Goal: Task Accomplishment & Management: Book appointment/travel/reservation

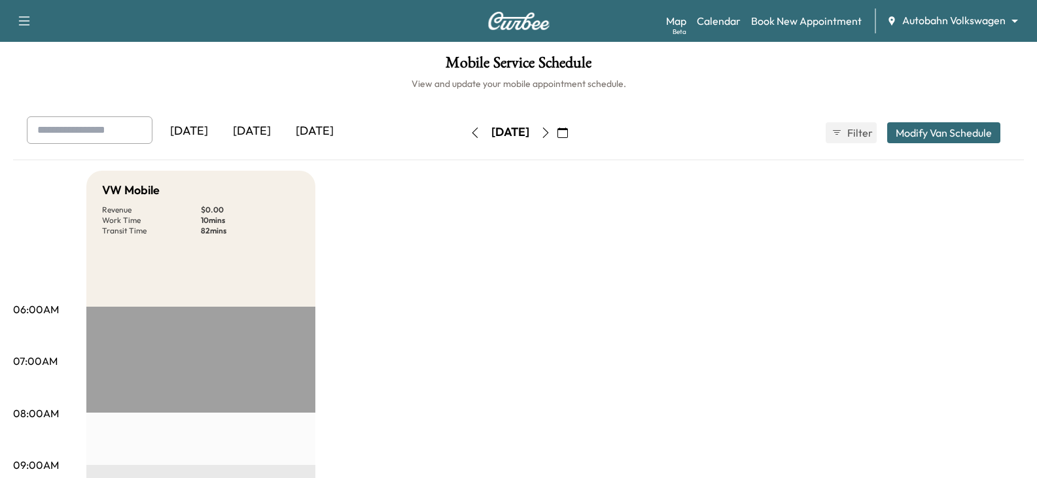
click at [277, 135] on div "[DATE]" at bounding box center [251, 131] width 63 height 30
click at [1013, 9] on div "Map Beta Calendar Book New Appointment Autobahn Volkswagen ******** ​" at bounding box center [846, 21] width 360 height 25
click at [1000, 27] on body "Support Log Out Map Beta Calendar Book New Appointment Autobahn Volkswagen ****…" at bounding box center [518, 239] width 1037 height 478
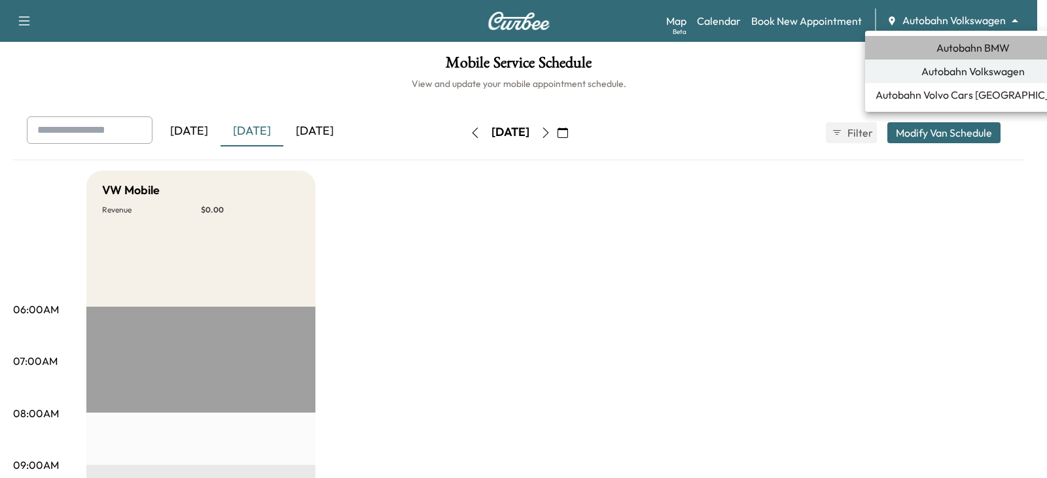
click at [977, 53] on span "Autobahn BMW" at bounding box center [972, 48] width 73 height 16
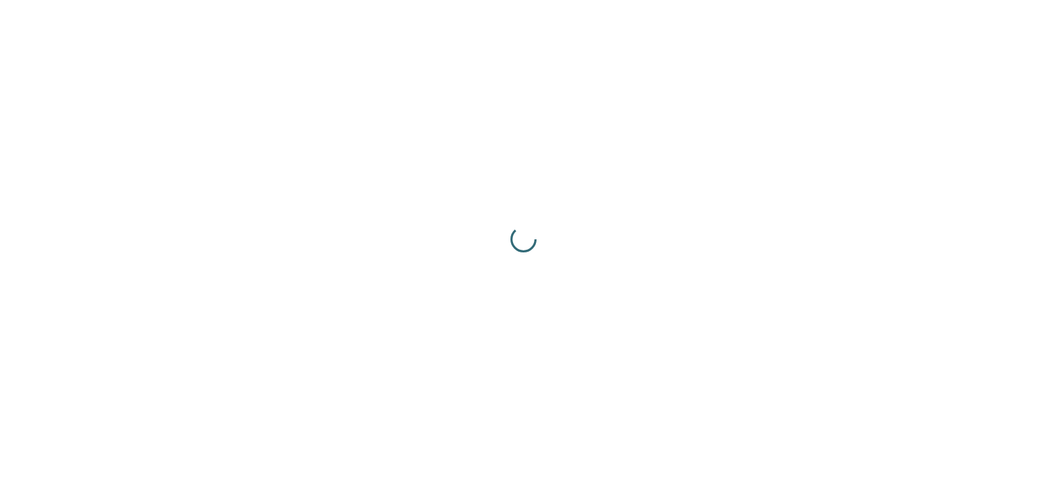
click at [601, 195] on div at bounding box center [523, 239] width 1047 height 478
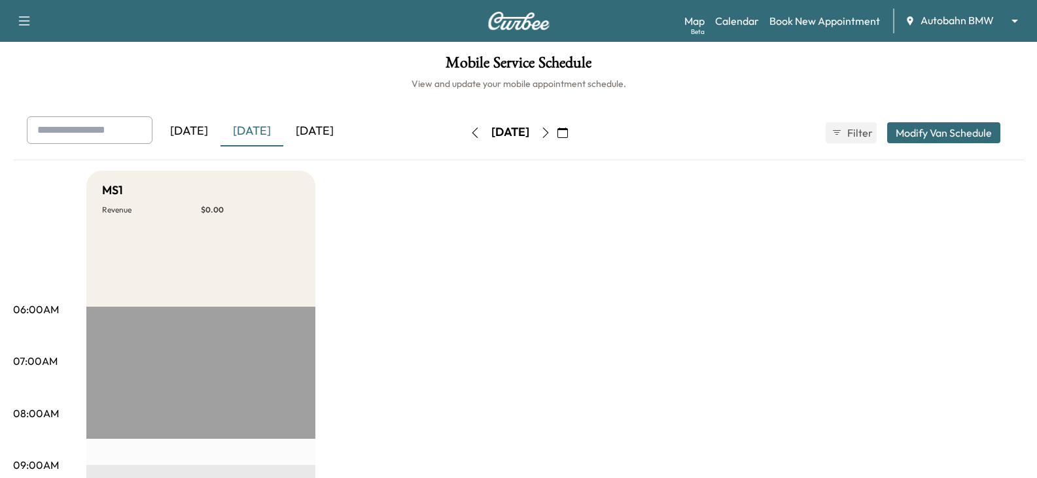
click at [696, 154] on div "[DATE] [DATE] [DATE] [DATE] October 2025 S M T W T F S 28 29 30 1 2 3 4 5 6 7 8…" at bounding box center [518, 138] width 1011 height 44
click at [801, 25] on link "Book New Appointment" at bounding box center [824, 21] width 111 height 16
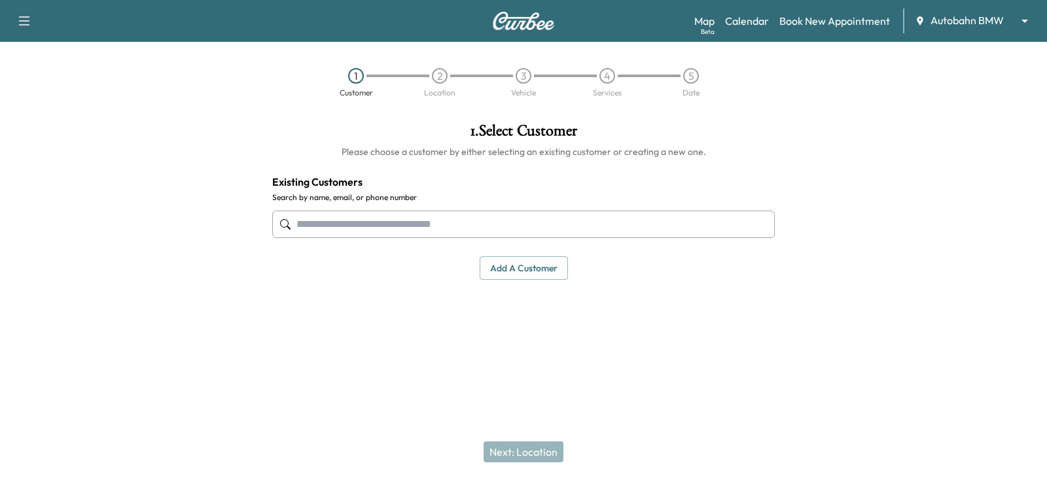
click at [419, 257] on div "Add a customer" at bounding box center [523, 268] width 502 height 24
click at [383, 215] on input "text" at bounding box center [523, 224] width 502 height 27
paste input "**********"
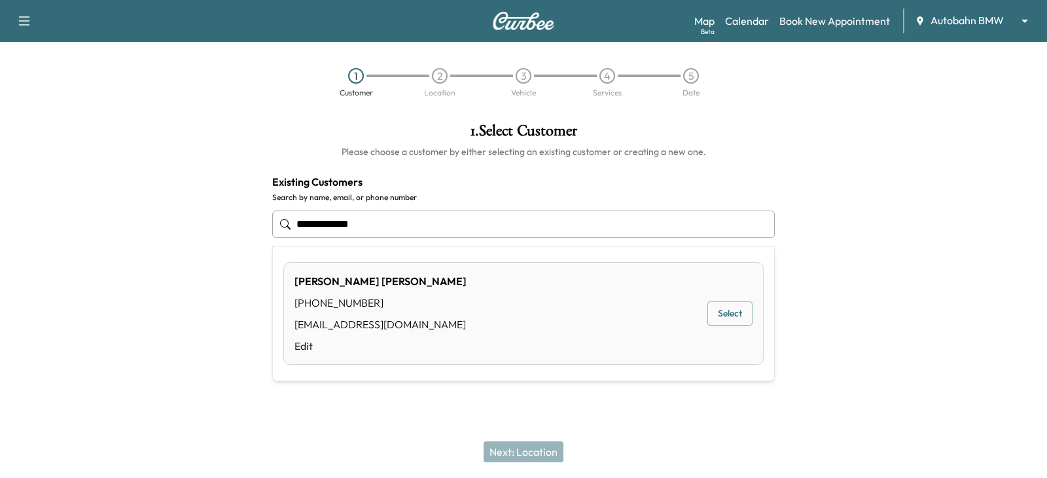
click at [446, 303] on div "[PERSON_NAME] [PHONE_NUMBER] [EMAIL_ADDRESS][DOMAIN_NAME] Edit Select" at bounding box center [523, 313] width 480 height 103
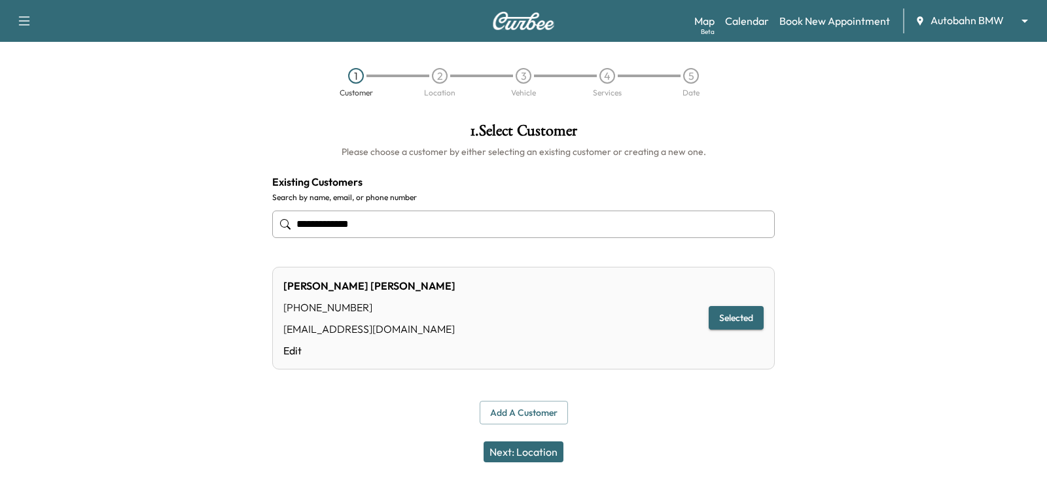
type input "**********"
click at [611, 351] on div "[PERSON_NAME] [PHONE_NUMBER] [EMAIL_ADDRESS][DOMAIN_NAME] Edit Selected" at bounding box center [523, 318] width 502 height 103
click at [554, 447] on button "Next: Location" at bounding box center [523, 452] width 80 height 21
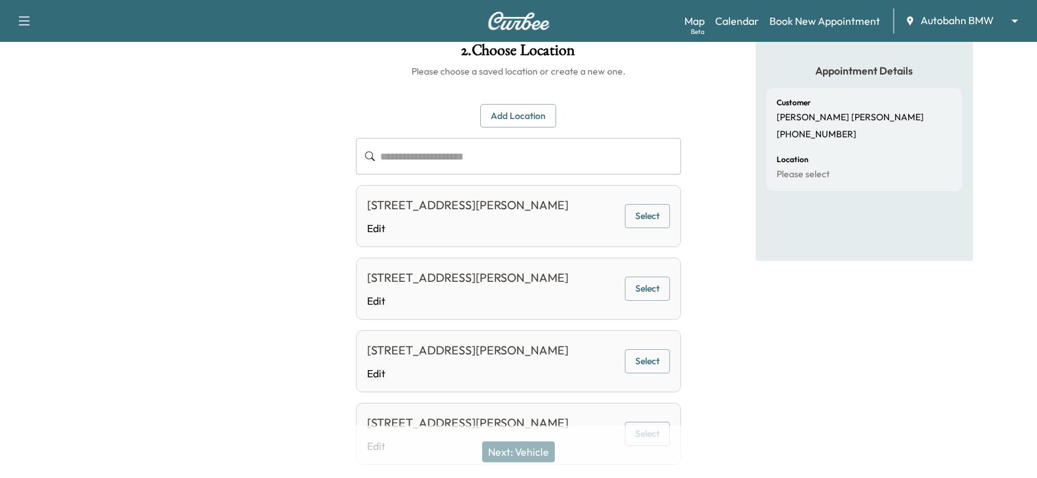
scroll to position [146, 0]
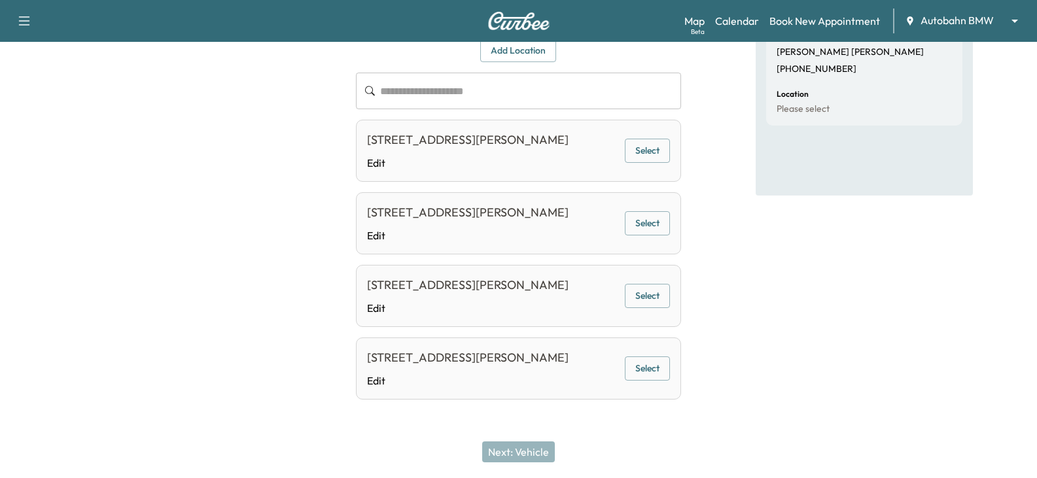
click at [700, 289] on div "Appointment Details Customer [PERSON_NAME] [PHONE_NUMBER] Location Please select" at bounding box center [863, 202] width 345 height 470
click at [680, 165] on div "[STREET_ADDRESS][PERSON_NAME] Edit Select" at bounding box center [518, 151] width 324 height 62
click at [650, 157] on button "Select" at bounding box center [647, 151] width 45 height 24
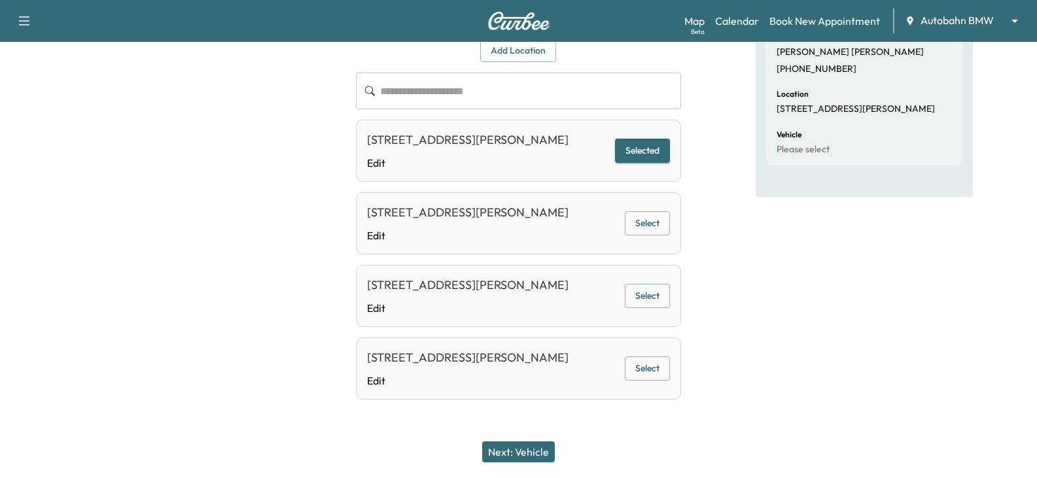
click at [748, 161] on div "Appointment Details Customer [PERSON_NAME] [PHONE_NUMBER] Location [STREET_ADDR…" at bounding box center [863, 202] width 345 height 470
click at [551, 437] on div "Next: Vehicle" at bounding box center [518, 452] width 1037 height 52
click at [544, 447] on button "Next: Vehicle" at bounding box center [518, 452] width 73 height 21
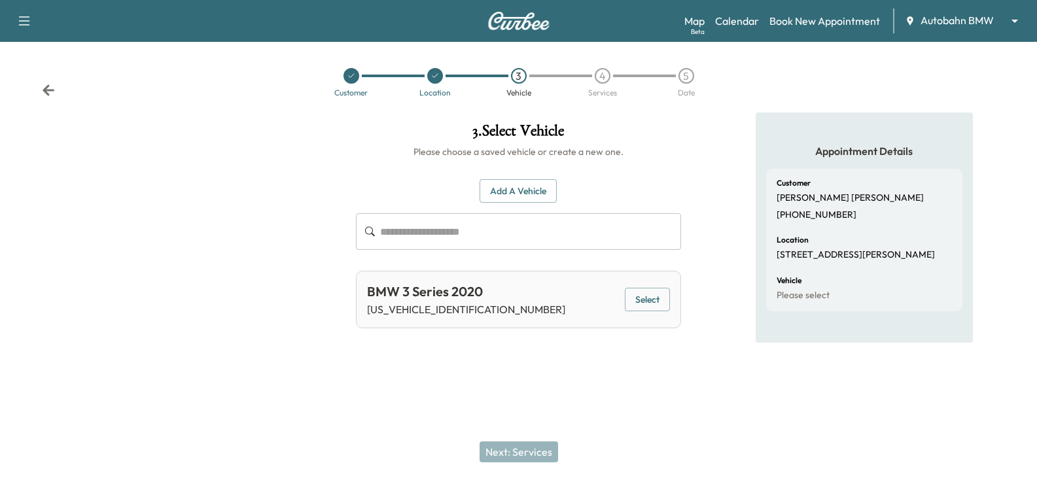
scroll to position [0, 0]
click at [653, 303] on button "Select" at bounding box center [653, 300] width 45 height 24
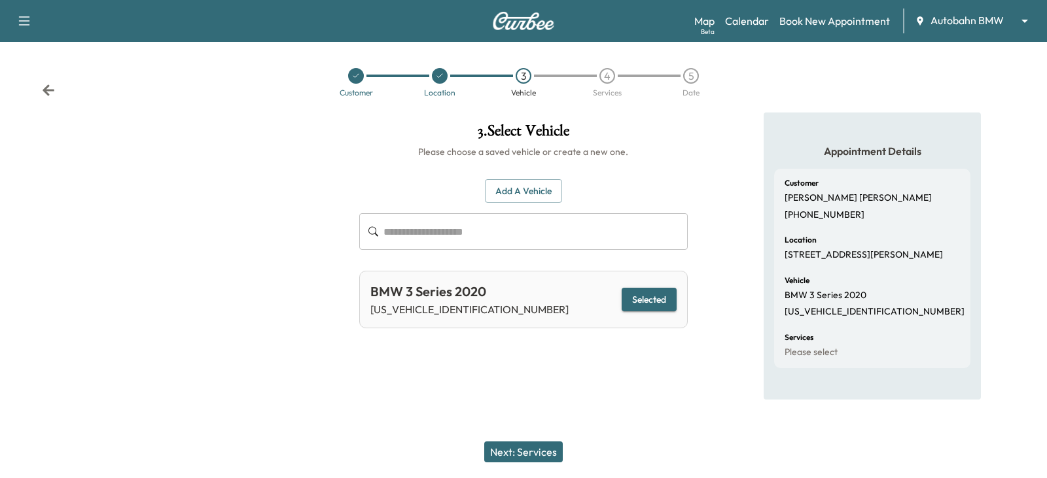
click at [604, 427] on div "Next: Services" at bounding box center [523, 452] width 1047 height 52
click at [548, 445] on button "Next: Services" at bounding box center [523, 452] width 79 height 21
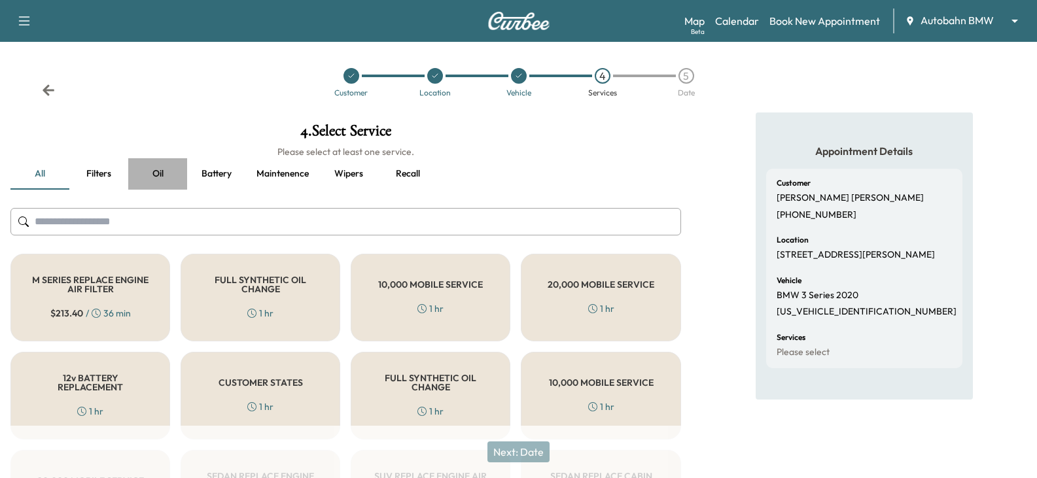
click at [164, 174] on button "Oil" at bounding box center [157, 173] width 59 height 31
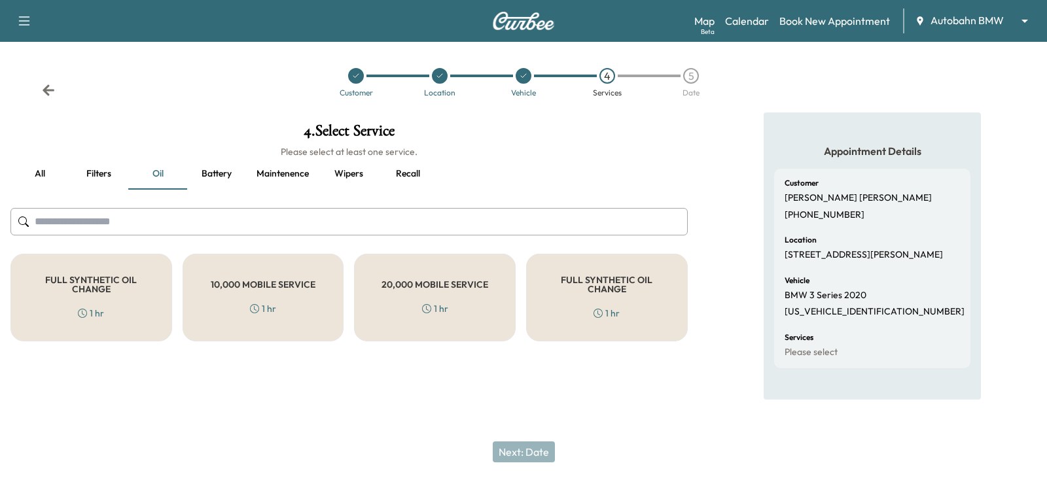
click at [137, 307] on div "FULL SYNTHETIC OIL CHANGE 1 hr" at bounding box center [91, 298] width 162 height 88
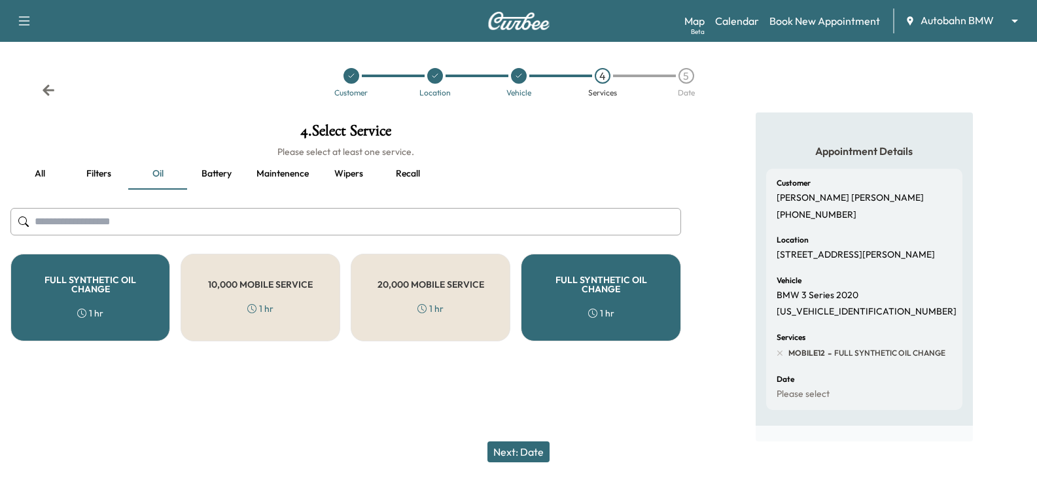
click at [538, 377] on div "4 . Select Service Please select at least one service. all Filters Oil Battery …" at bounding box center [345, 277] width 691 height 329
click at [516, 451] on button "Next: Date" at bounding box center [518, 452] width 62 height 21
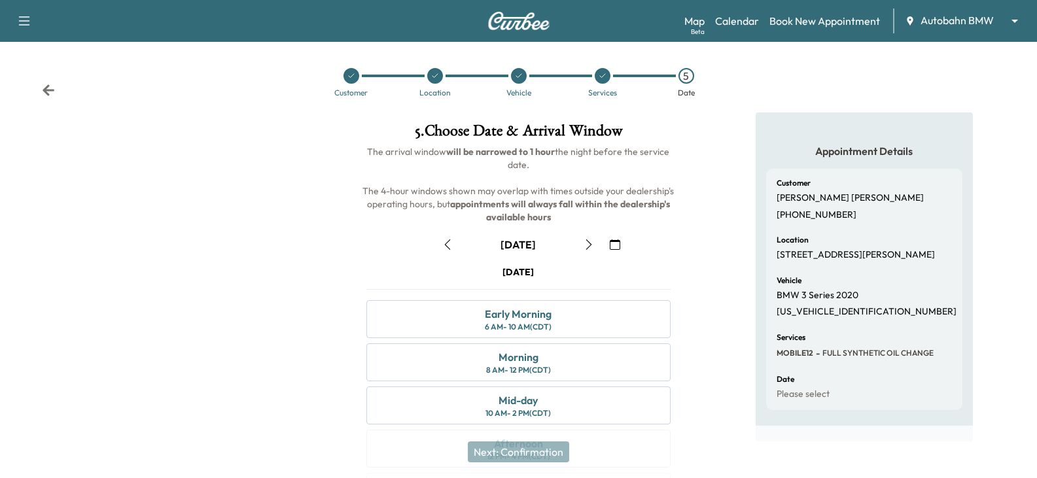
click at [611, 240] on icon "button" at bounding box center [615, 244] width 10 height 10
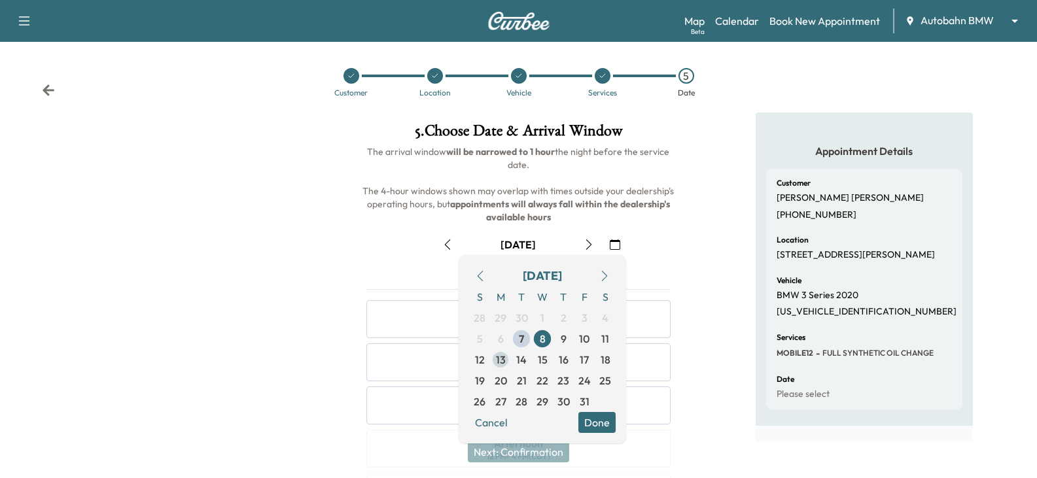
click at [497, 362] on span "13" at bounding box center [501, 360] width 10 height 16
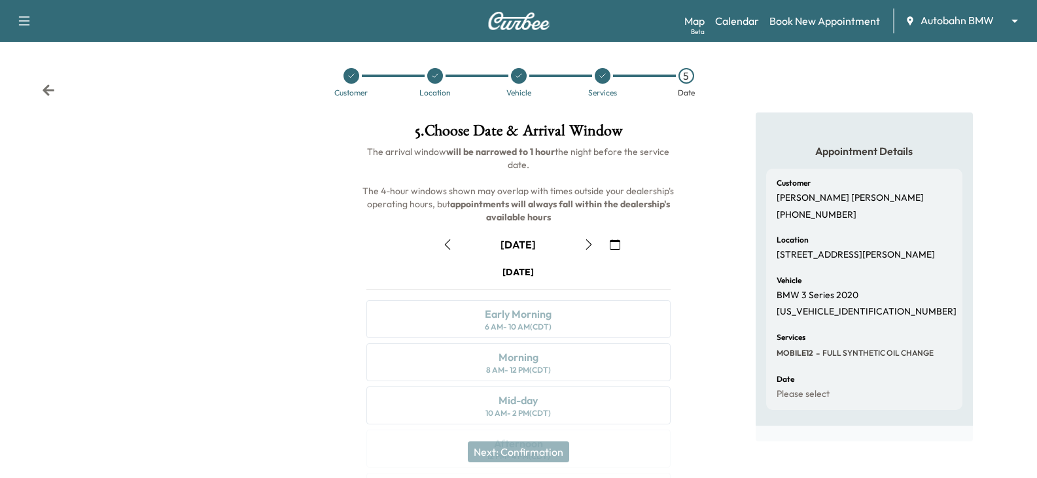
click at [619, 245] on icon "button" at bounding box center [615, 244] width 10 height 10
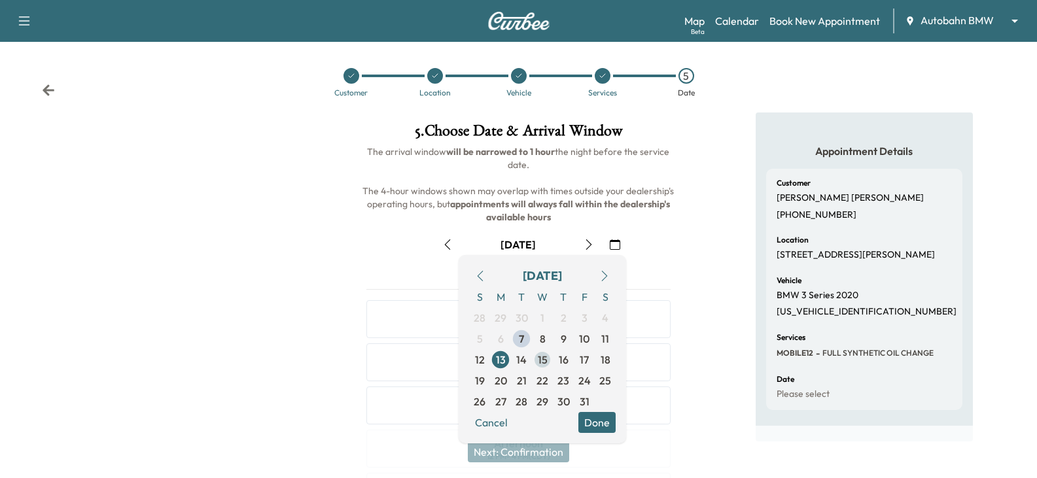
click at [542, 364] on span "15" at bounding box center [543, 360] width 10 height 16
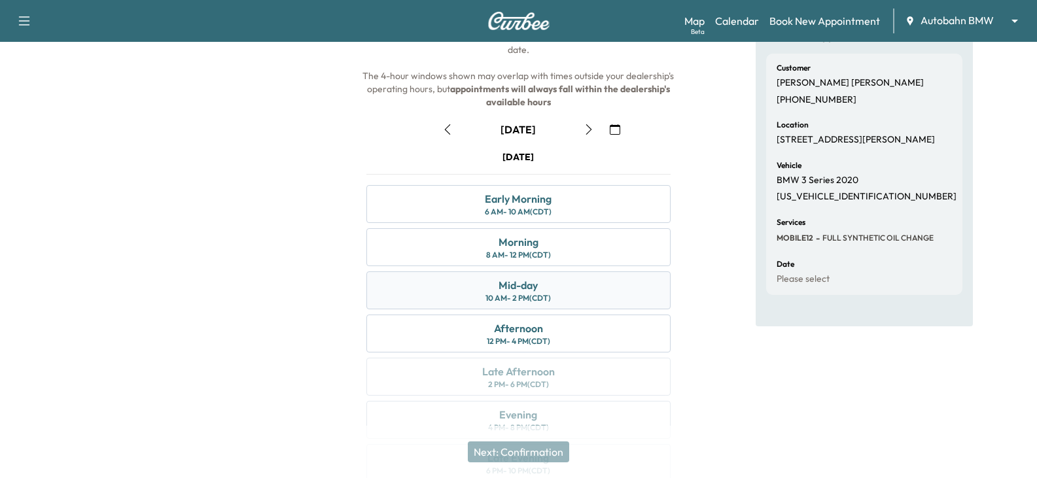
scroll to position [131, 0]
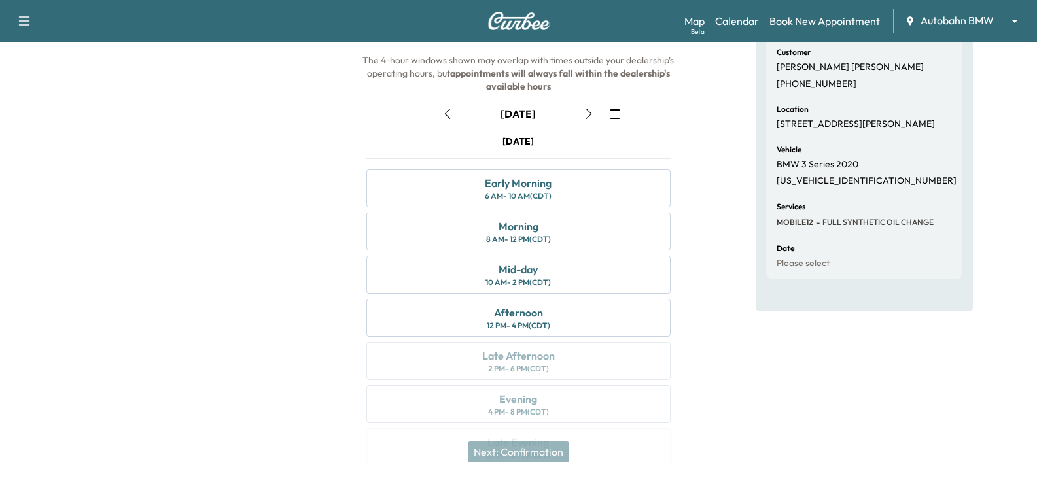
click at [699, 320] on div "Appointment Details Customer [PERSON_NAME] [PHONE_NUMBER] Location [STREET_ADDR…" at bounding box center [863, 232] width 345 height 500
click at [447, 120] on button "button" at bounding box center [447, 113] width 22 height 21
click at [587, 113] on icon "button" at bounding box center [589, 114] width 10 height 10
click at [566, 242] on div "Morning 8 AM - 12 PM (CDT)" at bounding box center [518, 232] width 304 height 38
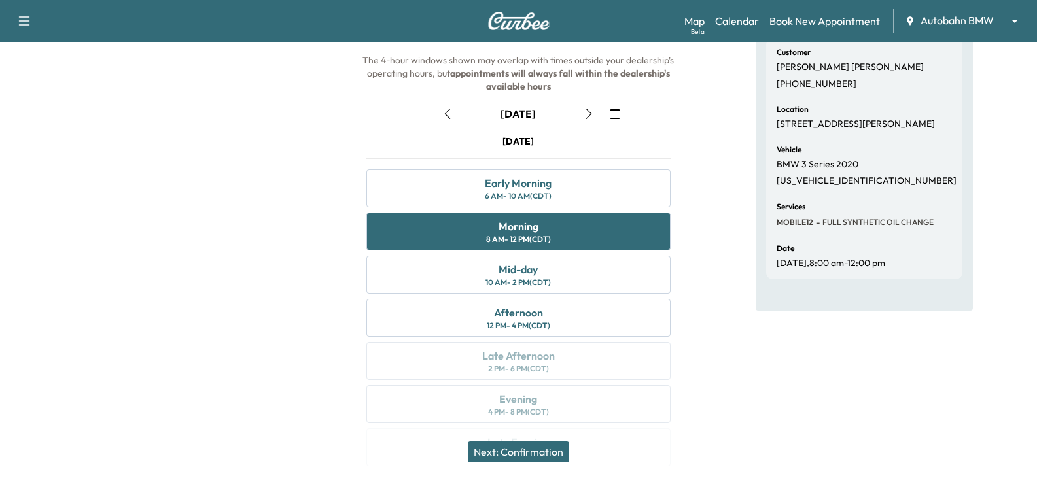
click at [712, 230] on div "Appointment Details Customer [PERSON_NAME] [PHONE_NUMBER] Location [STREET_ADDR…" at bounding box center [863, 232] width 345 height 500
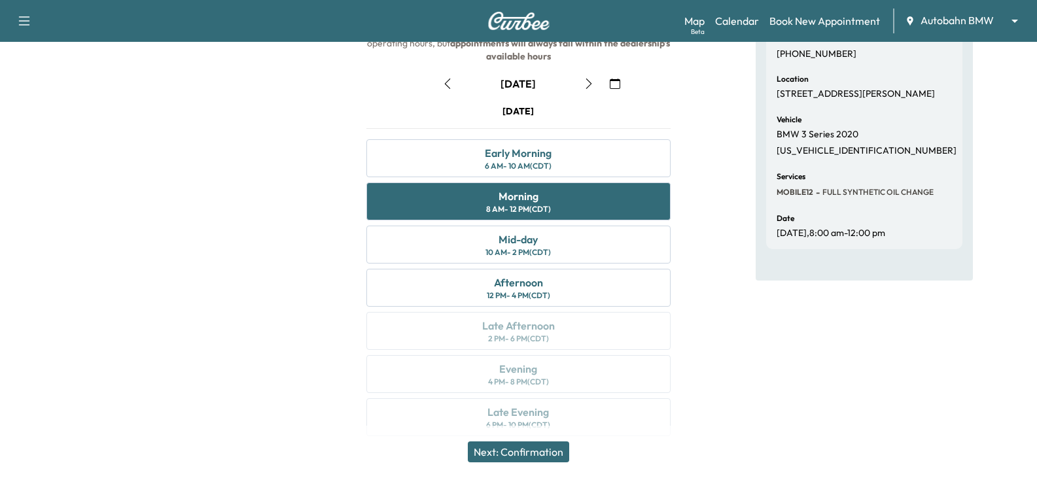
scroll to position [177, 0]
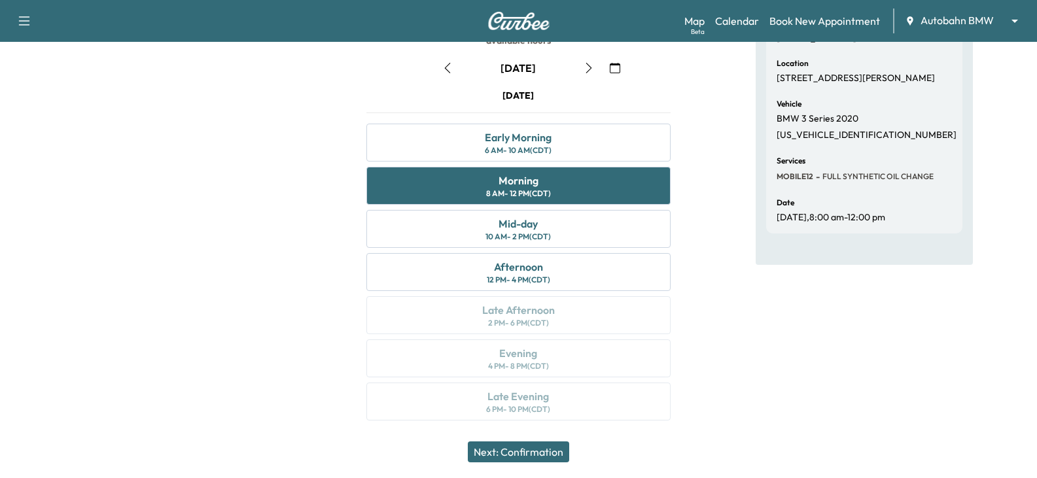
click at [531, 451] on button "Next: Confirmation" at bounding box center [518, 452] width 101 height 21
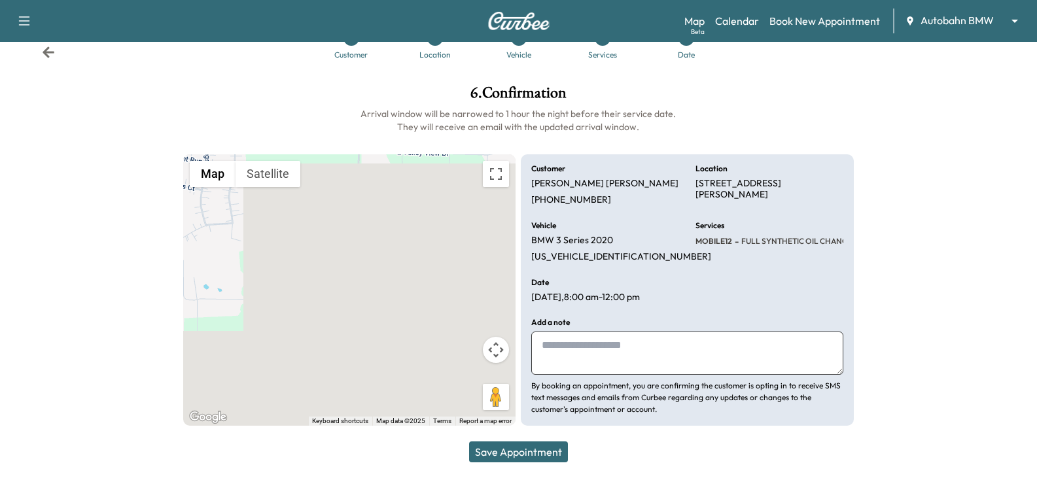
click at [618, 347] on textarea at bounding box center [686, 353] width 311 height 43
click at [606, 402] on p "By booking an appointment, you are confirming the customer is opting in to rece…" at bounding box center [686, 397] width 311 height 35
click at [615, 398] on p "By booking an appointment, you are confirming the customer is opting in to rece…" at bounding box center [686, 397] width 311 height 35
click at [541, 447] on button "Save Appointment" at bounding box center [518, 452] width 99 height 21
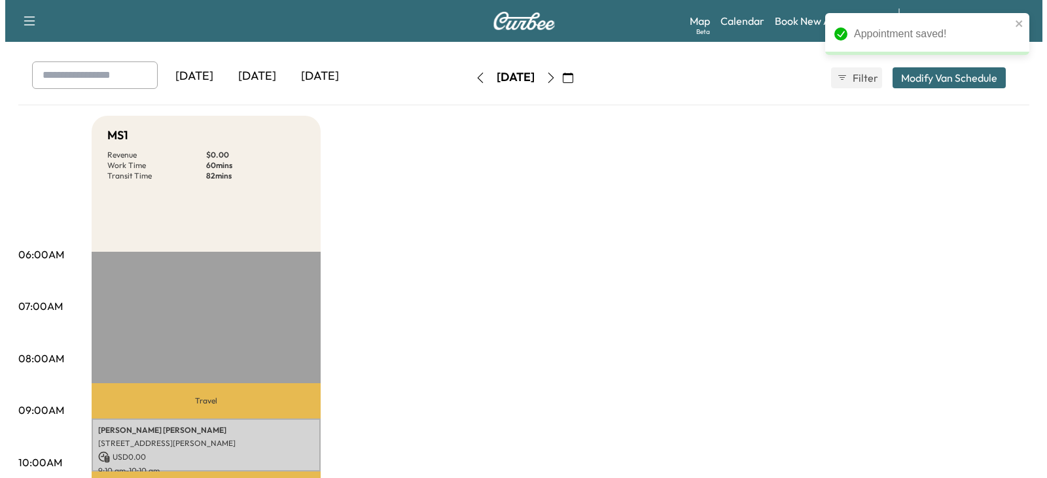
scroll to position [131, 0]
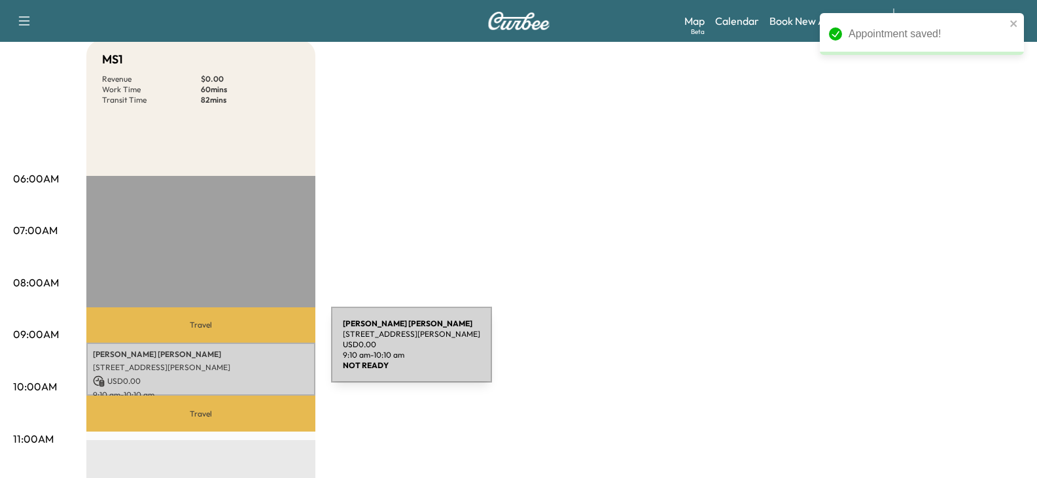
click at [233, 353] on p "[PERSON_NAME]" at bounding box center [201, 354] width 216 height 10
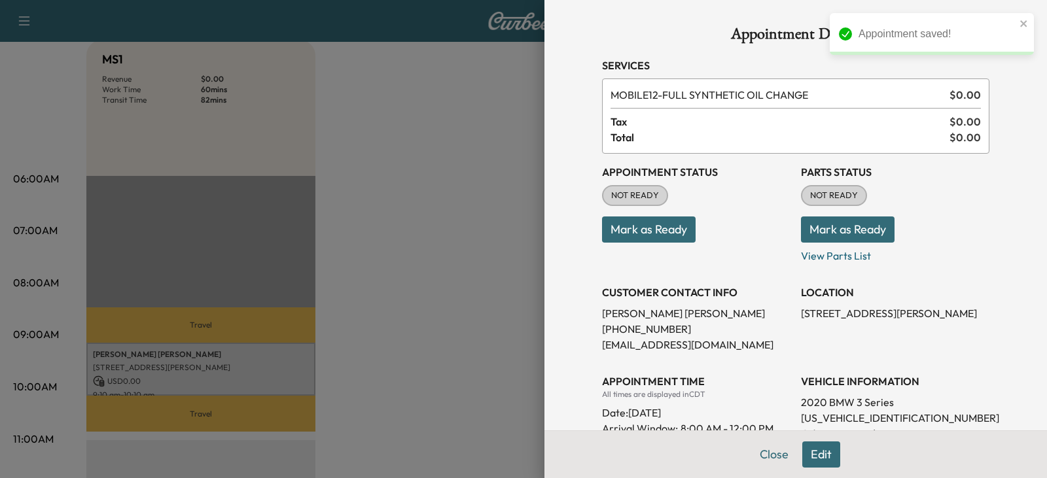
click at [973, 209] on p "Mark as Ready" at bounding box center [895, 224] width 188 height 37
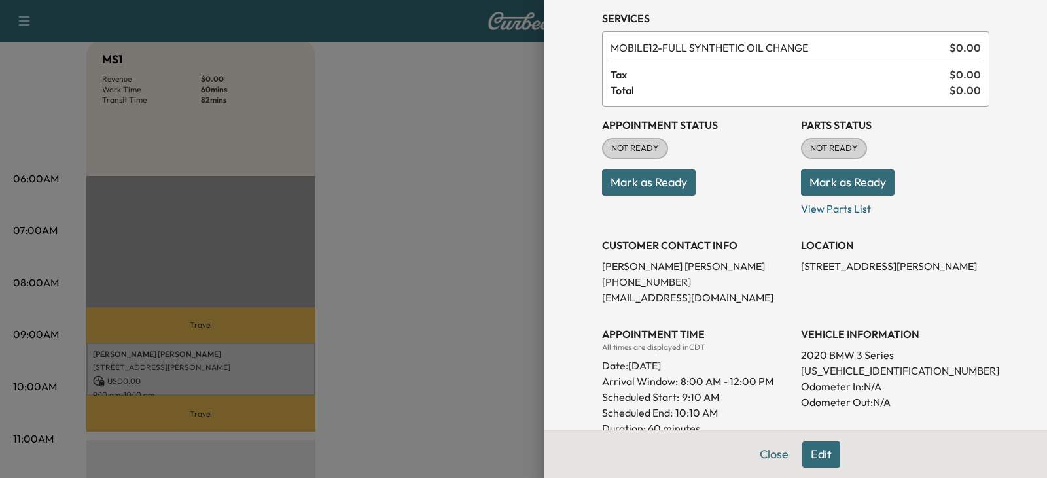
scroll to position [54, 0]
